Goal: Transaction & Acquisition: Subscribe to service/newsletter

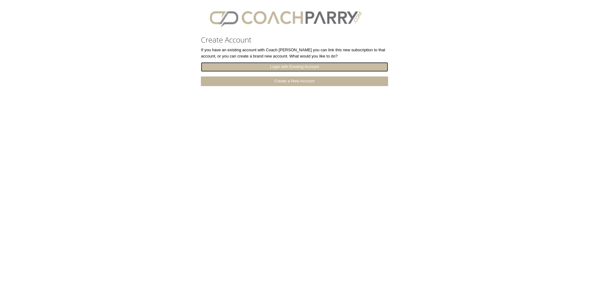
click at [305, 63] on link "Login with Existing Account" at bounding box center [294, 67] width 187 height 10
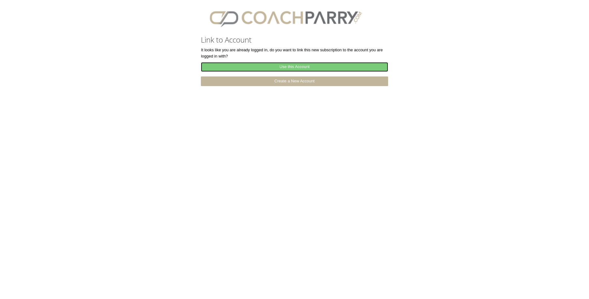
click at [296, 68] on link "Use this Account" at bounding box center [294, 67] width 187 height 10
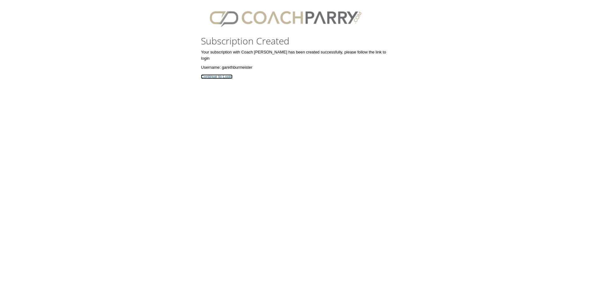
click at [222, 74] on link "Continue to Login" at bounding box center [217, 76] width 32 height 5
